Goal: Information Seeking & Learning: Learn about a topic

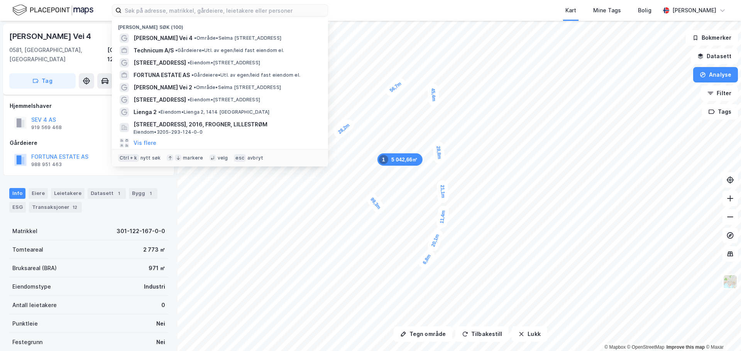
click at [183, 10] on input at bounding box center [225, 11] width 206 height 12
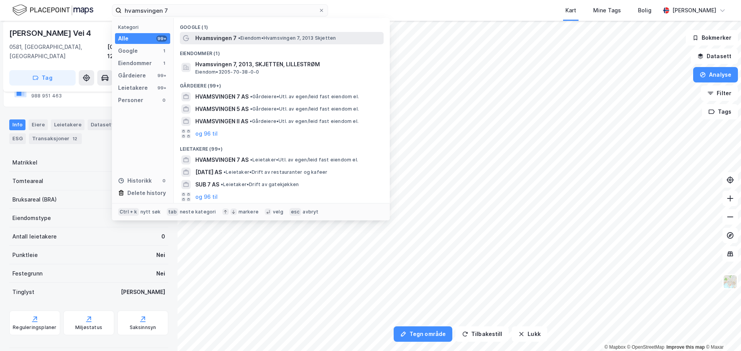
click at [240, 41] on span "• Eiendom • Hvamsvingen 7, 2013 Skjetten" at bounding box center [287, 38] width 98 height 6
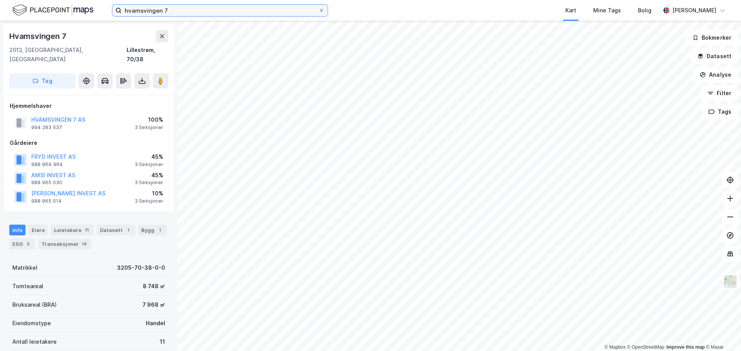
click at [215, 13] on input "hvamsvingen 7" at bounding box center [220, 11] width 197 height 12
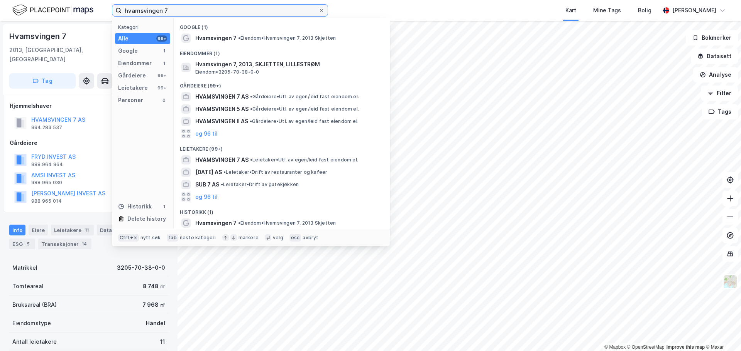
click at [215, 12] on input "hvamsvingen 7" at bounding box center [220, 11] width 197 height 12
click at [214, 11] on input "hvamsvingen 7" at bounding box center [220, 11] width 197 height 12
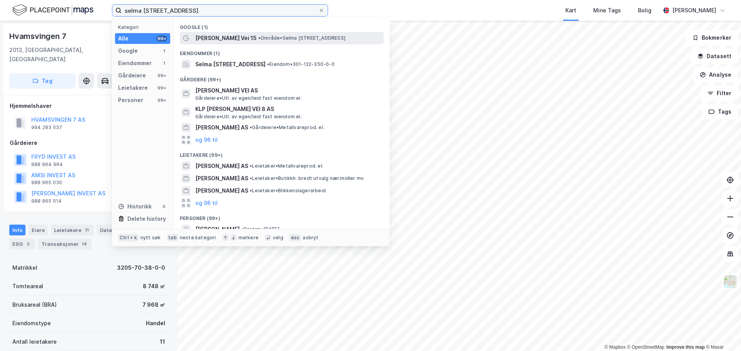
type input "selma ellefsens vei 15"
click at [300, 37] on span "• Område • Selma Ellefsens Vei 15, 0581 Oslo" at bounding box center [301, 38] width 87 height 6
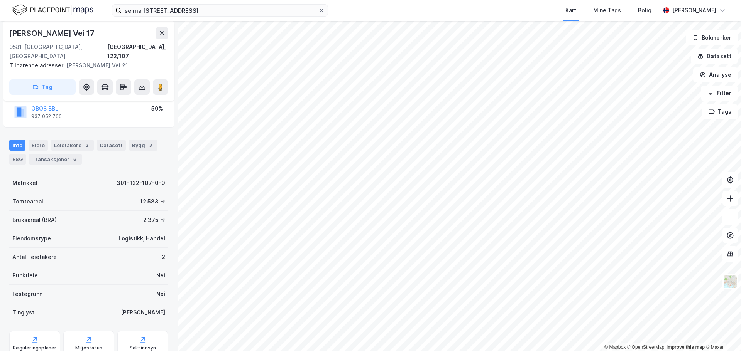
scroll to position [78, 0]
click at [131, 343] on div "Saksinnsyn" at bounding box center [143, 346] width 27 height 6
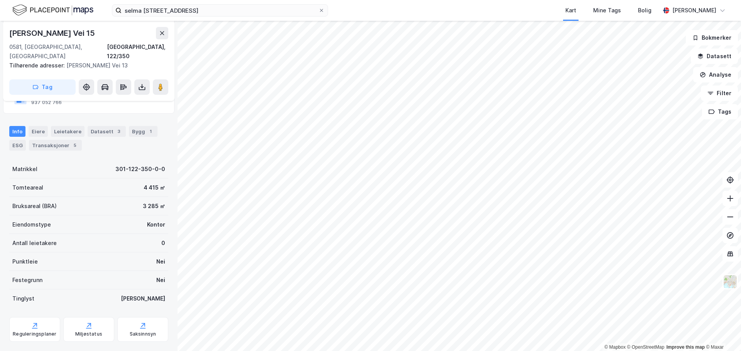
scroll to position [96, 0]
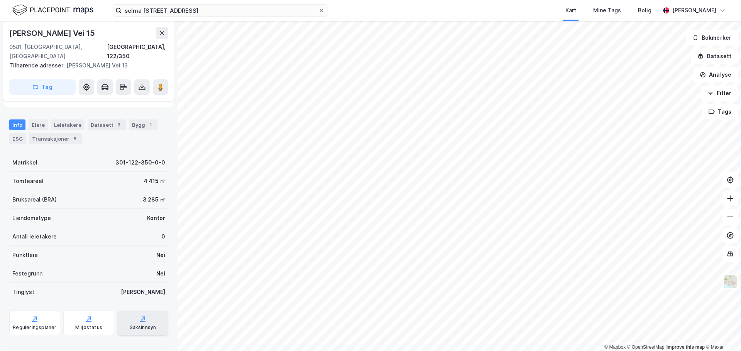
click at [129, 311] on div "Saksinnsyn" at bounding box center [142, 323] width 51 height 25
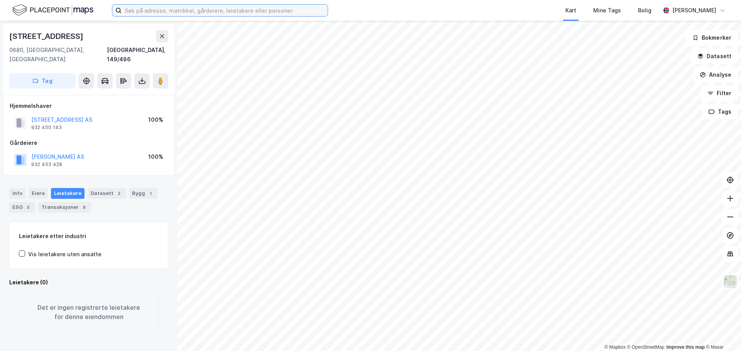
click at [254, 8] on input at bounding box center [225, 11] width 206 height 12
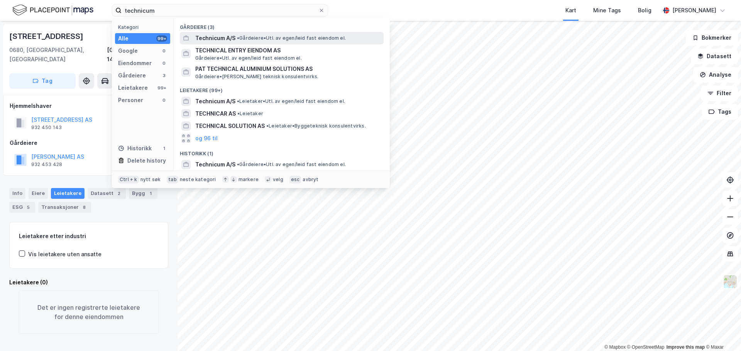
click at [270, 39] on span "• Gårdeiere • Utl. av egen/leid fast eiendom el." at bounding box center [291, 38] width 109 height 6
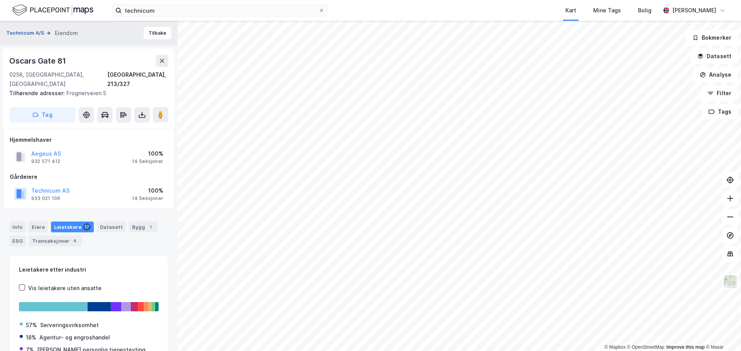
click at [26, 31] on button "Technicum A/S" at bounding box center [26, 33] width 40 height 8
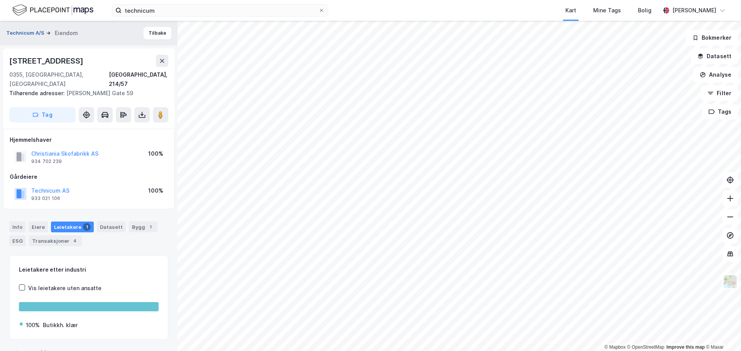
click at [37, 32] on button "Technicum A/S" at bounding box center [26, 33] width 40 height 8
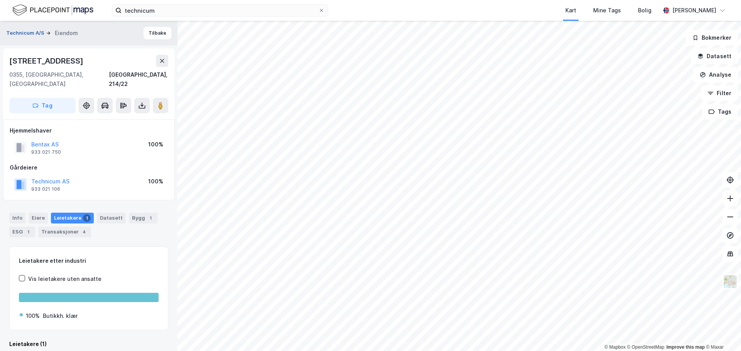
click at [35, 31] on button "Technicum A/S" at bounding box center [26, 33] width 40 height 8
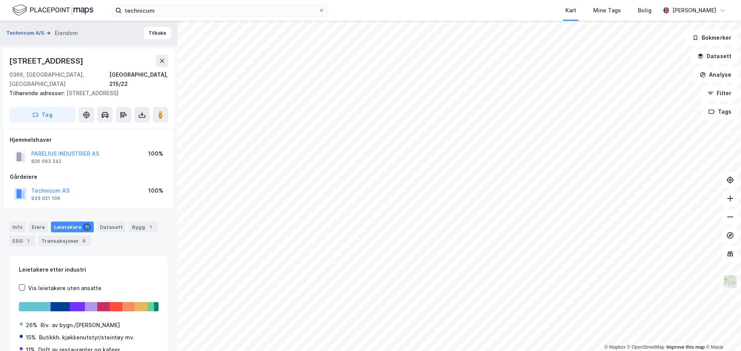
click at [34, 33] on button "Technicum A/S" at bounding box center [26, 33] width 40 height 8
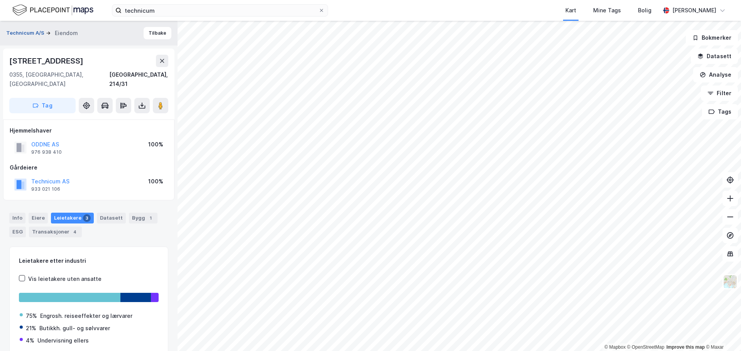
click at [24, 34] on button "Technicum A/S" at bounding box center [26, 33] width 40 height 8
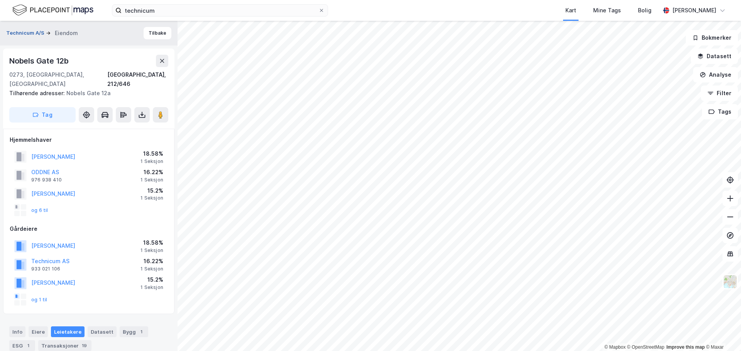
click at [21, 32] on button "Technicum A/S" at bounding box center [26, 33] width 40 height 8
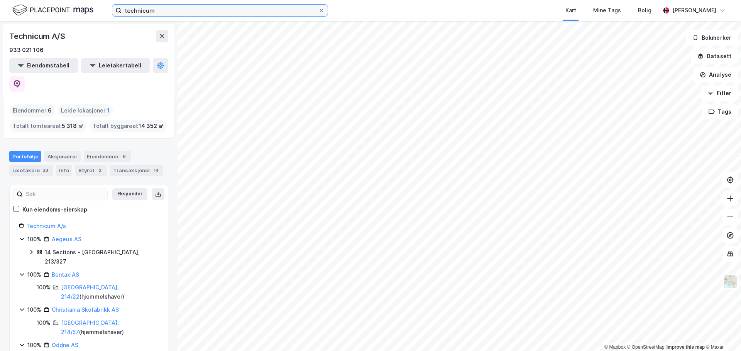
click at [206, 8] on input "technicum" at bounding box center [220, 11] width 197 height 12
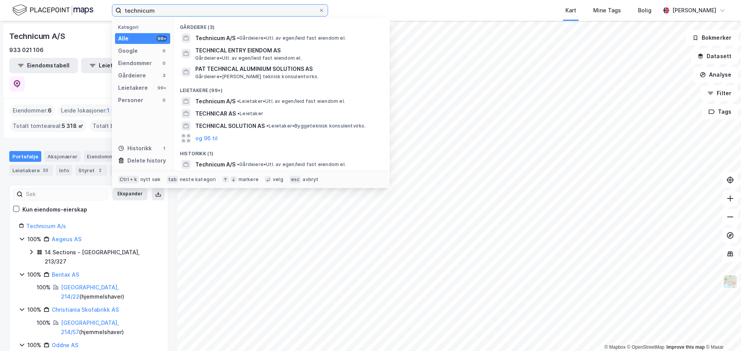
click at [206, 8] on input "technicum" at bounding box center [220, 11] width 197 height 12
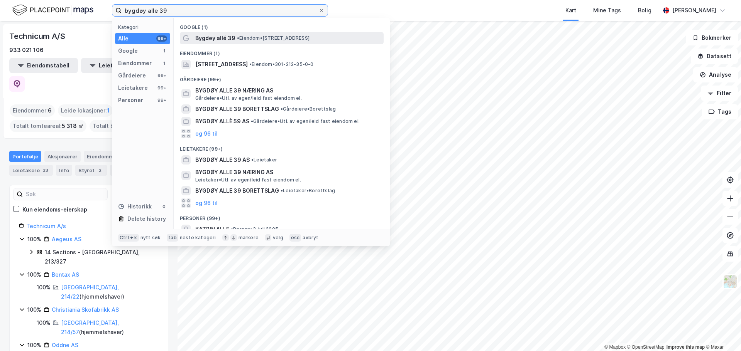
type input "bygdøy alle 39"
click at [213, 37] on span "Bygdøy allé 39" at bounding box center [215, 38] width 40 height 9
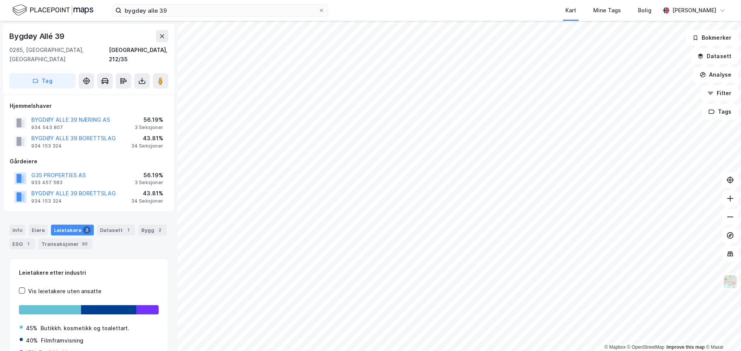
click at [157, 143] on div "34 Seksjoner" at bounding box center [147, 146] width 32 height 6
